Goal: Information Seeking & Learning: Learn about a topic

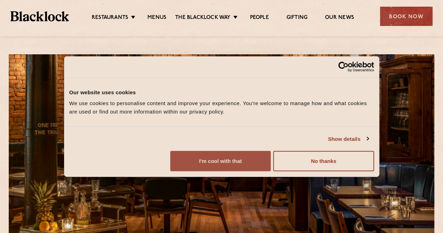
click at [271, 171] on button "I'm cool with that" at bounding box center [220, 161] width 100 height 20
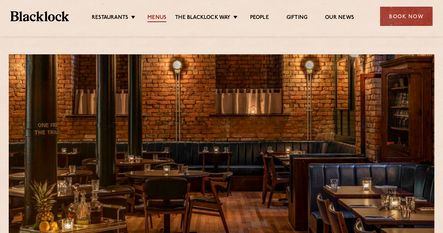
click at [158, 15] on link "Menus" at bounding box center [156, 18] width 19 height 8
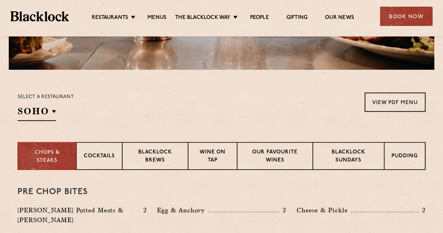
scroll to position [184, 0]
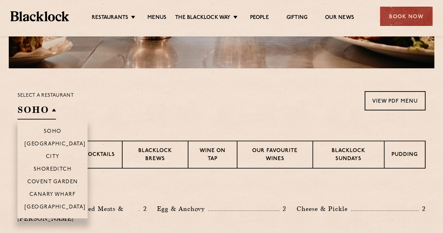
click at [41, 120] on li "Soho" at bounding box center [52, 128] width 70 height 18
click at [49, 204] on p "[GEOGRAPHIC_DATA]" at bounding box center [54, 207] width 61 height 7
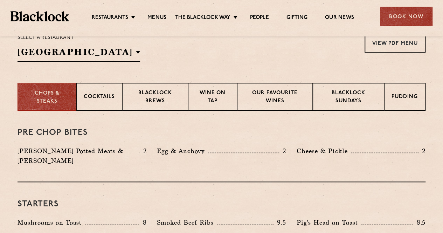
scroll to position [242, 0]
click at [343, 100] on p "Blacklock Sundays" at bounding box center [348, 97] width 57 height 16
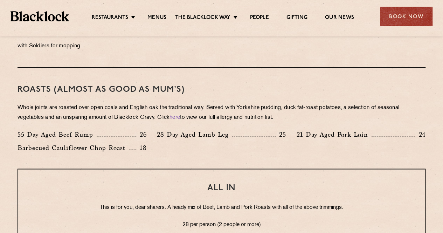
scroll to position [497, 0]
